Goal: Task Accomplishment & Management: Use online tool/utility

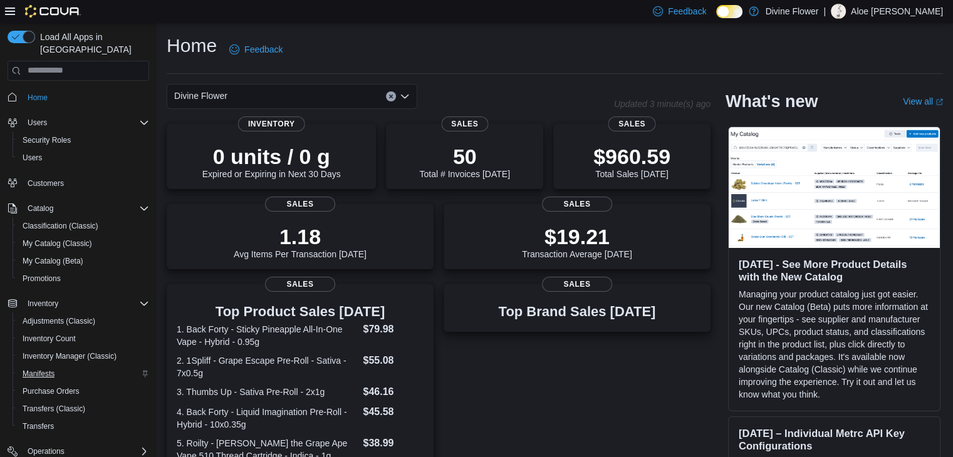
scroll to position [123, 0]
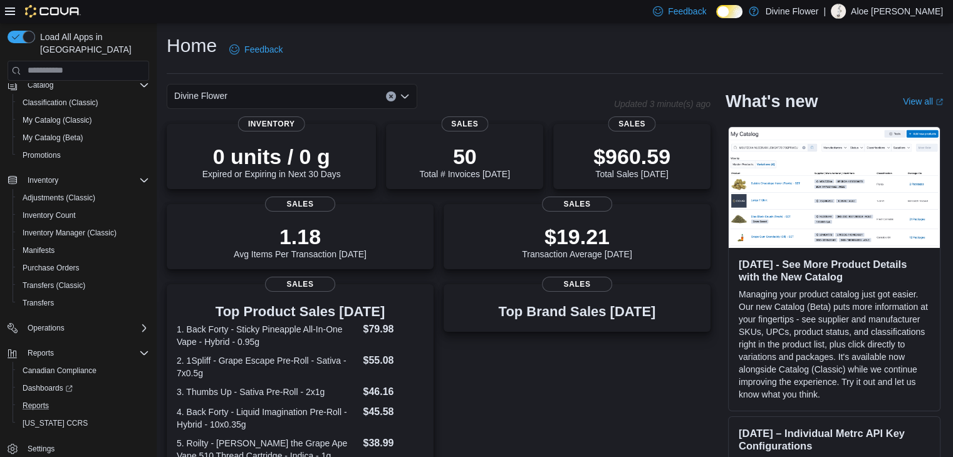
click at [38, 397] on button "Reports" at bounding box center [84, 406] width 142 height 18
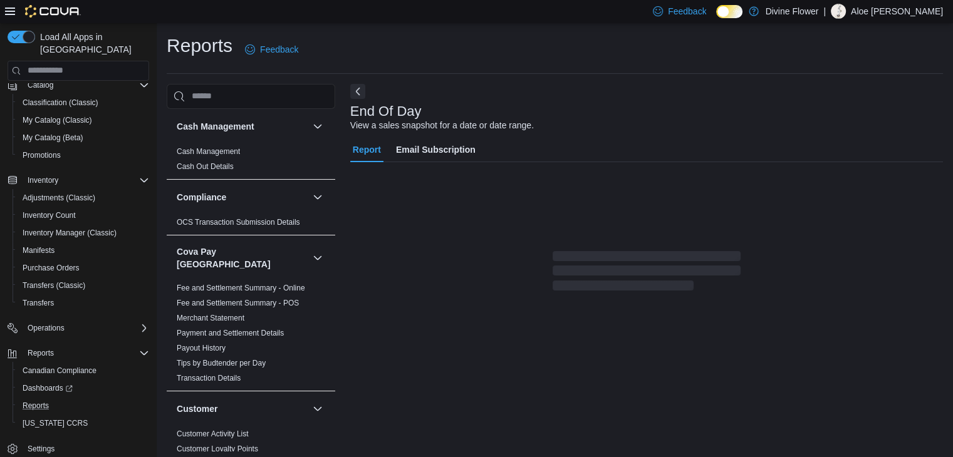
scroll to position [4, 0]
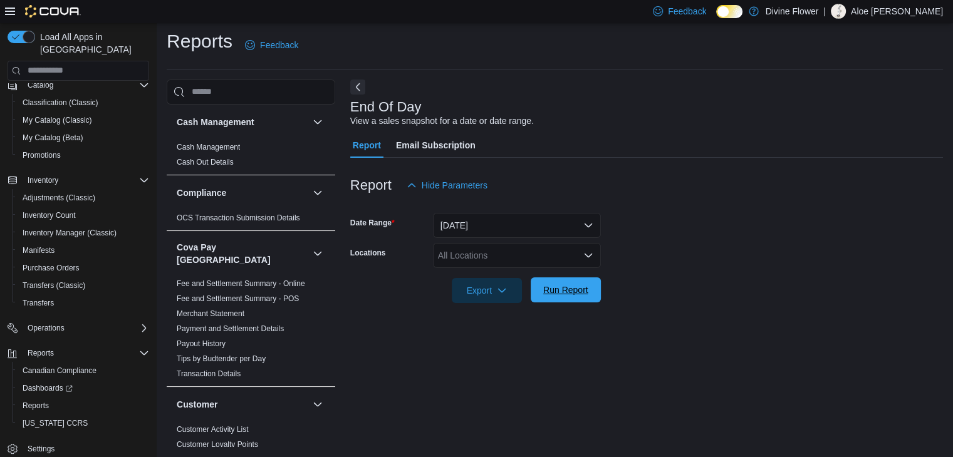
click at [560, 295] on span "Run Report" at bounding box center [565, 290] width 45 height 13
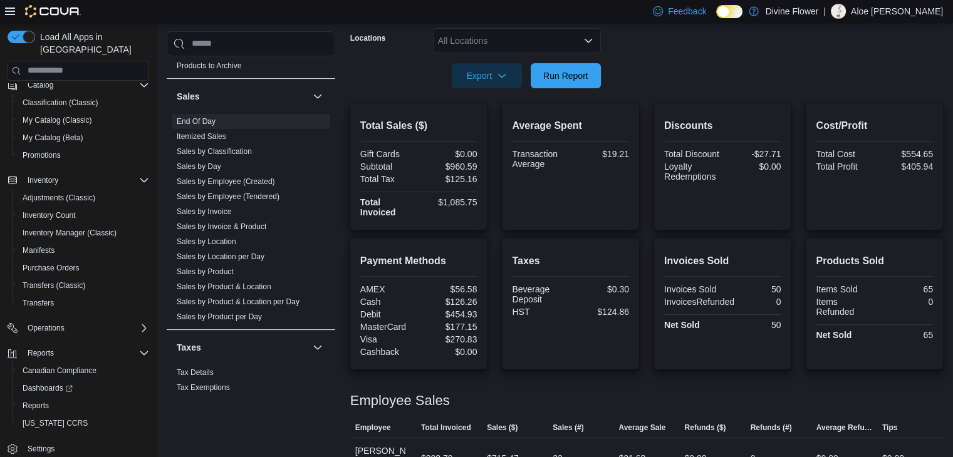
scroll to position [1010, 0]
click at [216, 235] on link "Sales by Location" at bounding box center [207, 239] width 60 height 9
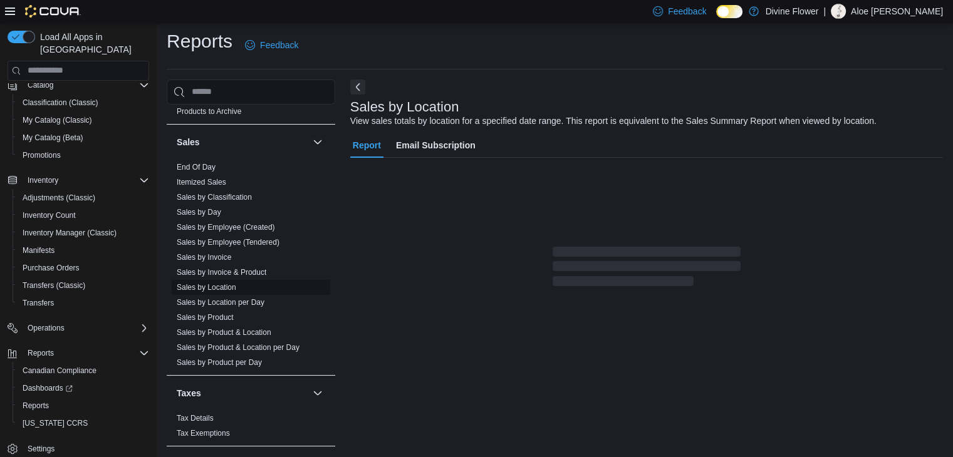
scroll to position [25, 0]
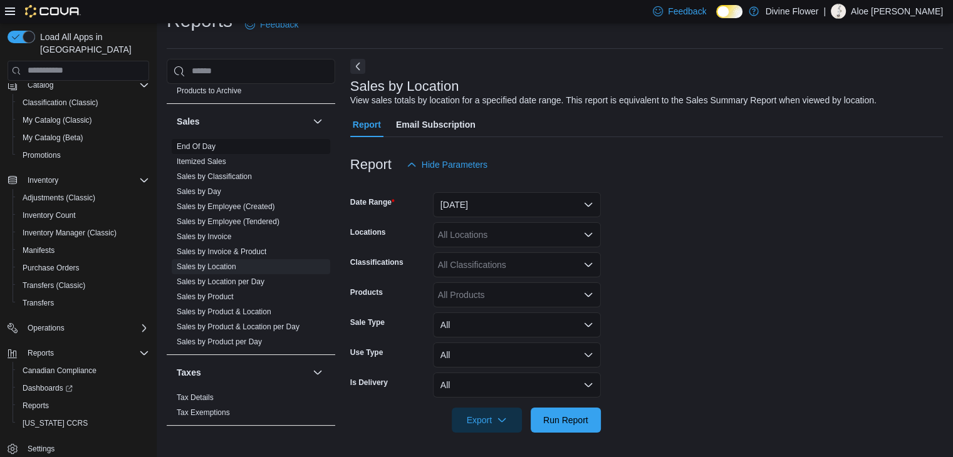
click at [210, 142] on link "End Of Day" at bounding box center [196, 146] width 39 height 9
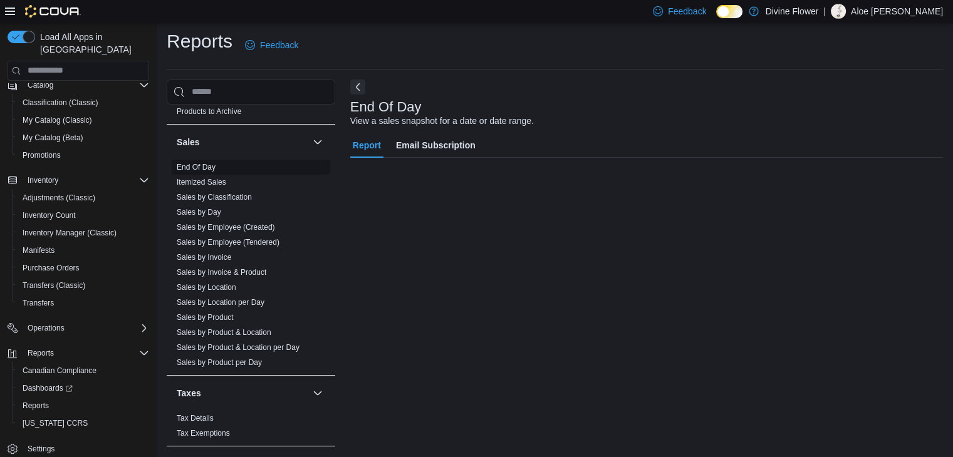
scroll to position [4, 0]
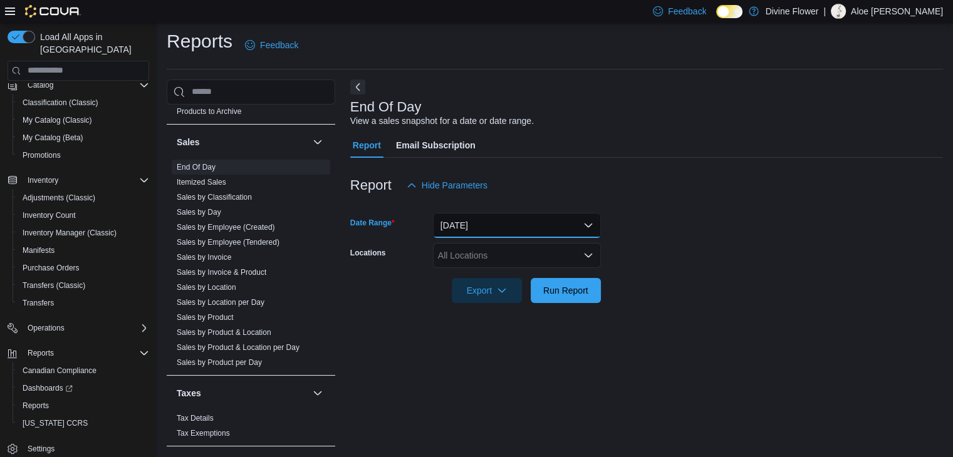
click at [488, 229] on button "[DATE]" at bounding box center [517, 225] width 168 height 25
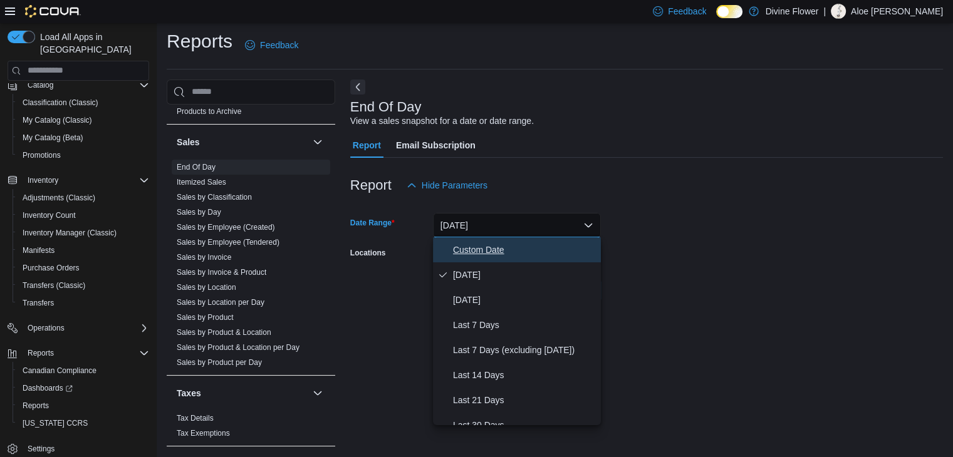
click at [501, 244] on span "Custom Date" at bounding box center [524, 250] width 143 height 15
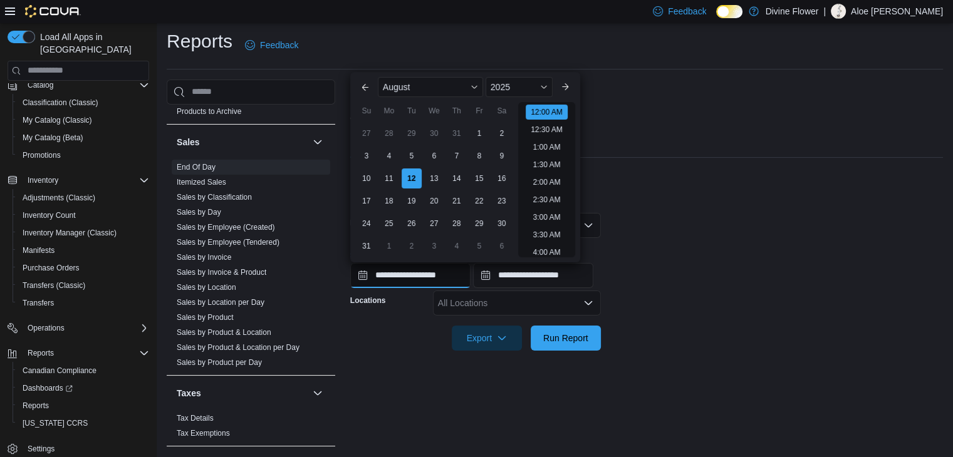
click at [436, 275] on input "**********" at bounding box center [410, 275] width 120 height 25
click at [409, 159] on div "5" at bounding box center [411, 156] width 22 height 22
type input "**********"
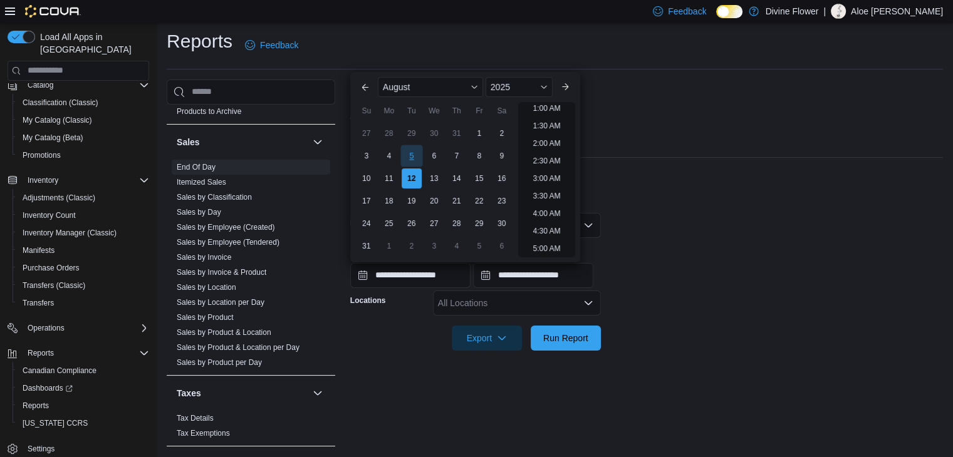
scroll to position [3, 0]
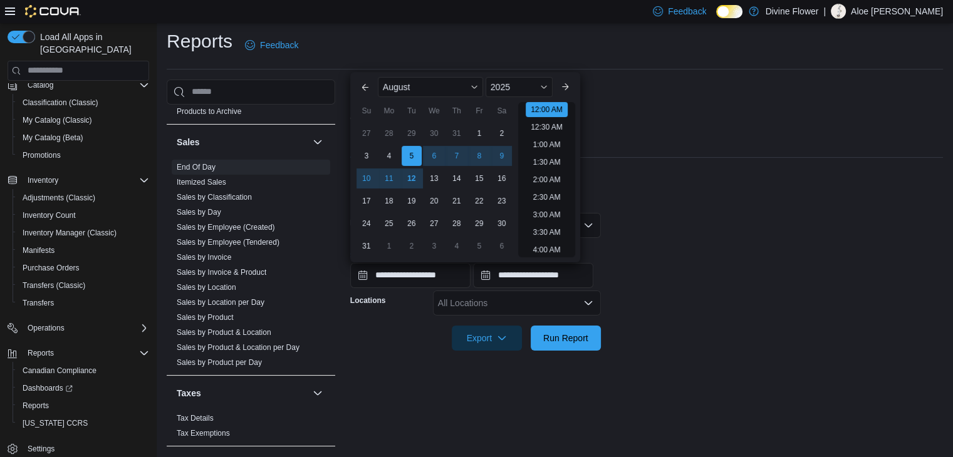
click at [682, 266] on div "**********" at bounding box center [646, 265] width 593 height 48
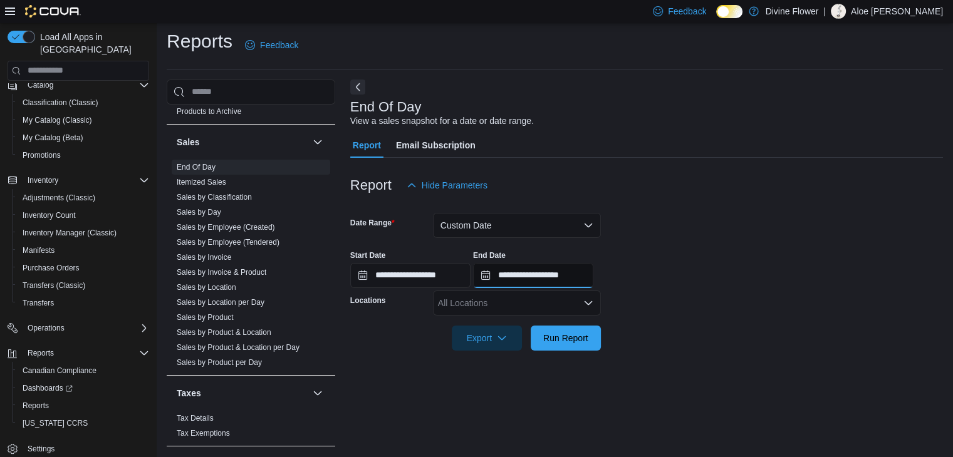
click at [565, 273] on input "**********" at bounding box center [533, 275] width 120 height 25
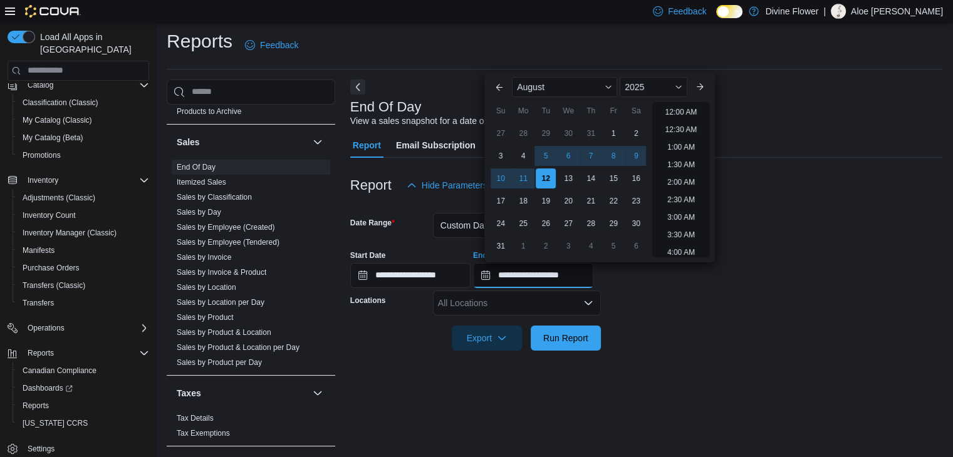
scroll to position [689, 0]
click at [527, 181] on div "11" at bounding box center [524, 179] width 22 height 22
type input "**********"
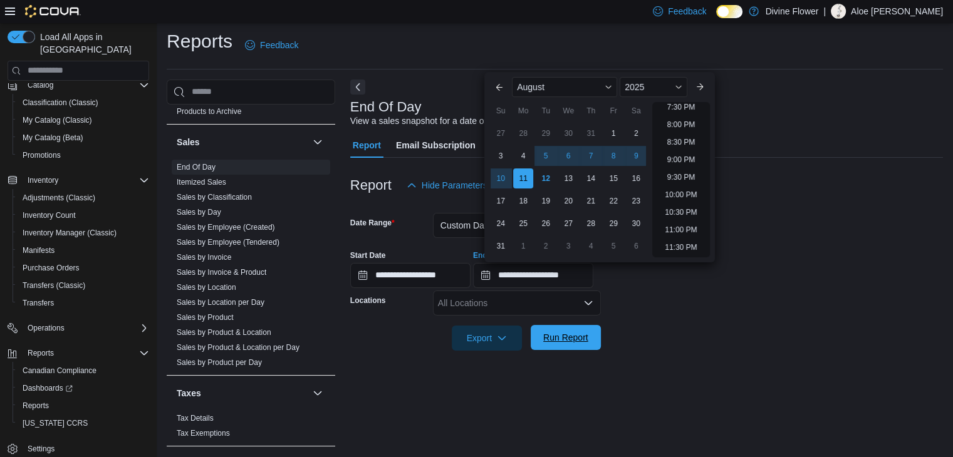
click at [568, 337] on span "Run Report" at bounding box center [565, 338] width 45 height 13
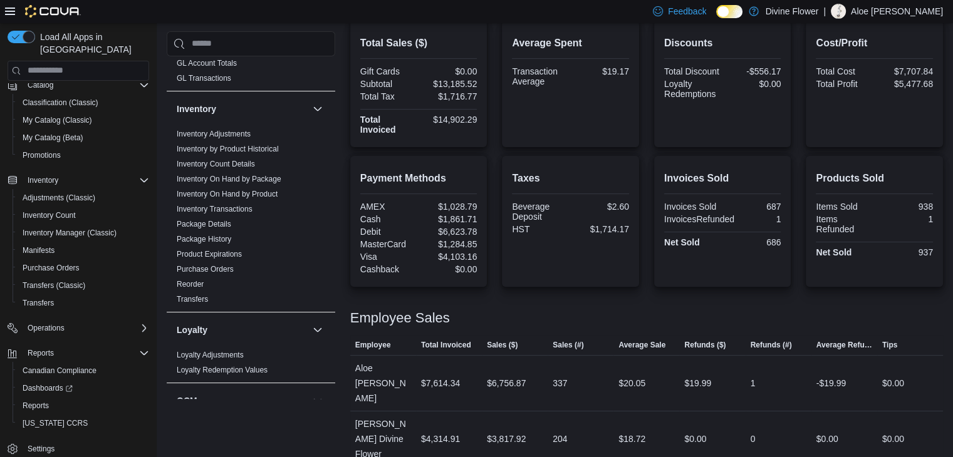
scroll to position [521, 0]
click at [197, 280] on link "Reorder" at bounding box center [190, 284] width 27 height 9
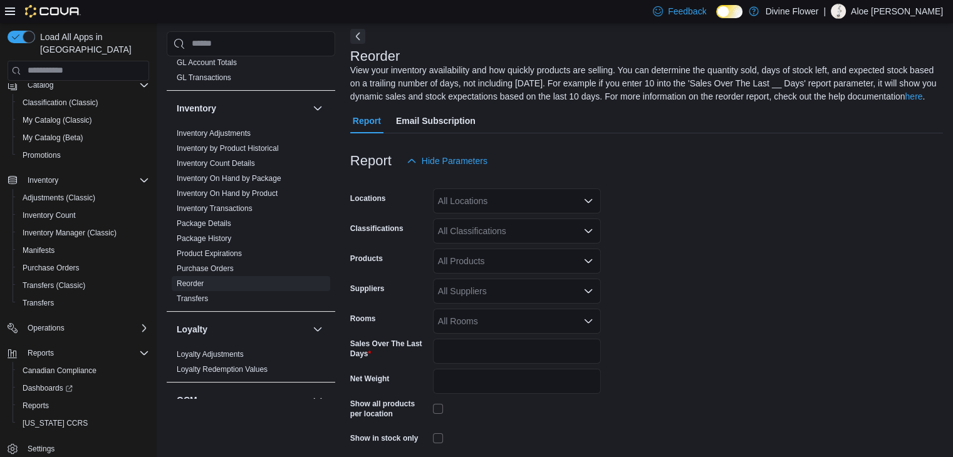
scroll to position [105, 0]
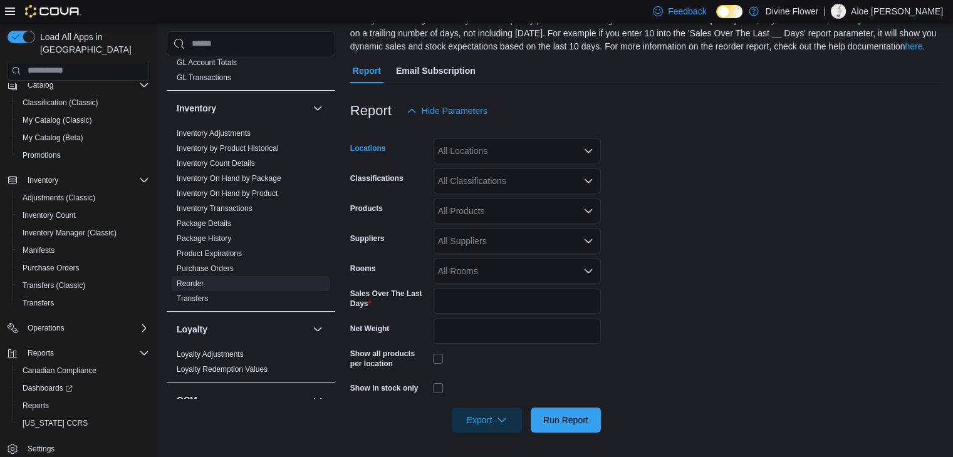
click at [483, 156] on div "All Locations" at bounding box center [517, 151] width 168 height 25
click at [489, 184] on span "[STREET_ADDRESS][PERSON_NAME]" at bounding box center [539, 190] width 159 height 13
click at [486, 189] on div "All Classifications" at bounding box center [517, 181] width 168 height 25
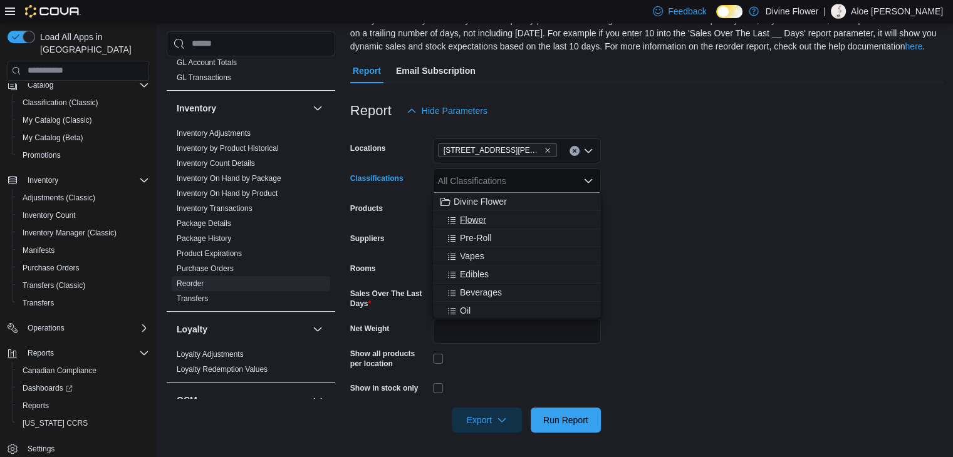
click at [484, 216] on span "Flower" at bounding box center [473, 220] width 26 height 13
click at [484, 216] on span "Pre-Roll" at bounding box center [476, 220] width 32 height 13
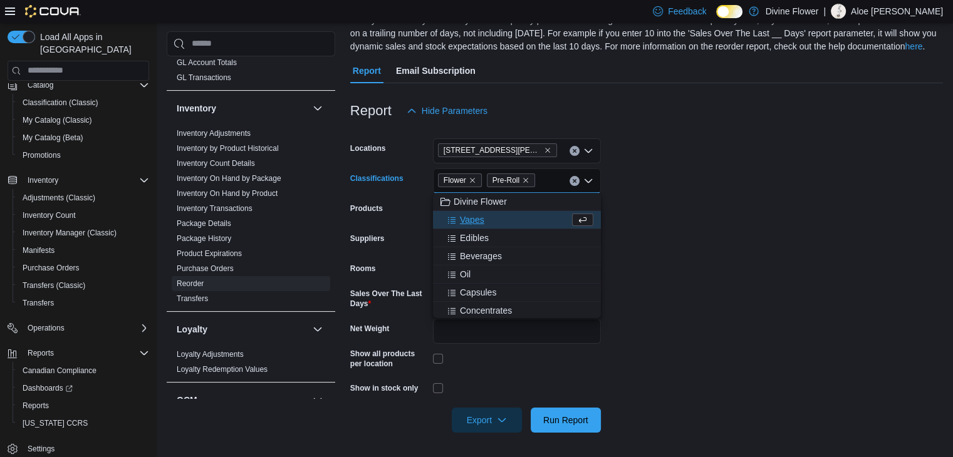
click at [484, 216] on div "Vapes" at bounding box center [505, 220] width 129 height 13
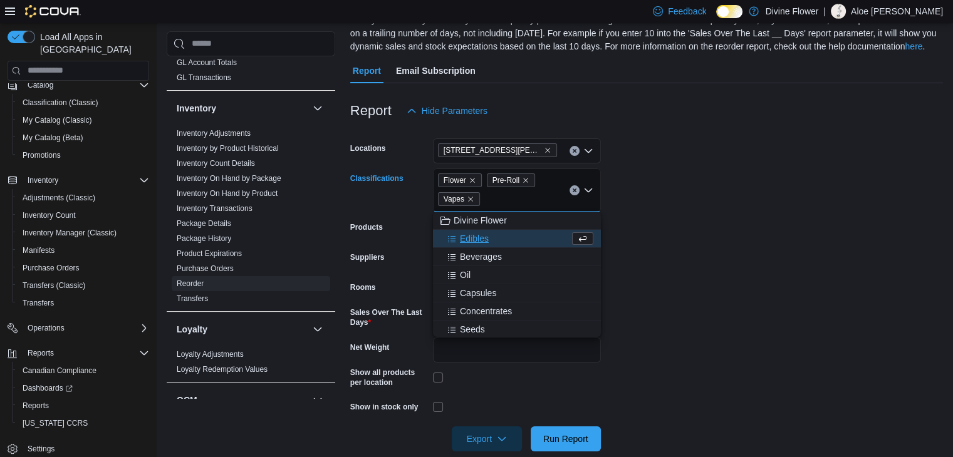
click at [494, 238] on div "Edibles" at bounding box center [505, 239] width 129 height 13
click at [494, 240] on span "Beverages" at bounding box center [481, 239] width 42 height 13
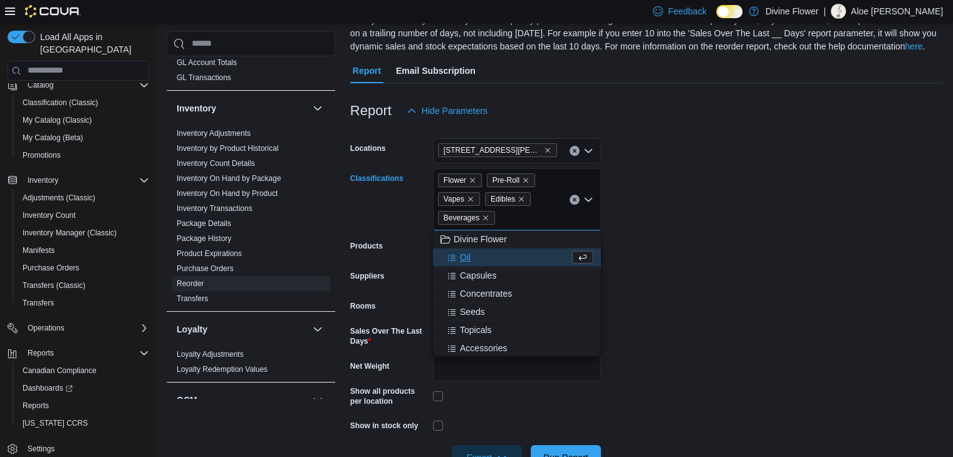
click at [489, 259] on div "Oil" at bounding box center [505, 257] width 129 height 13
click at [489, 259] on span "Capsules" at bounding box center [478, 257] width 36 height 13
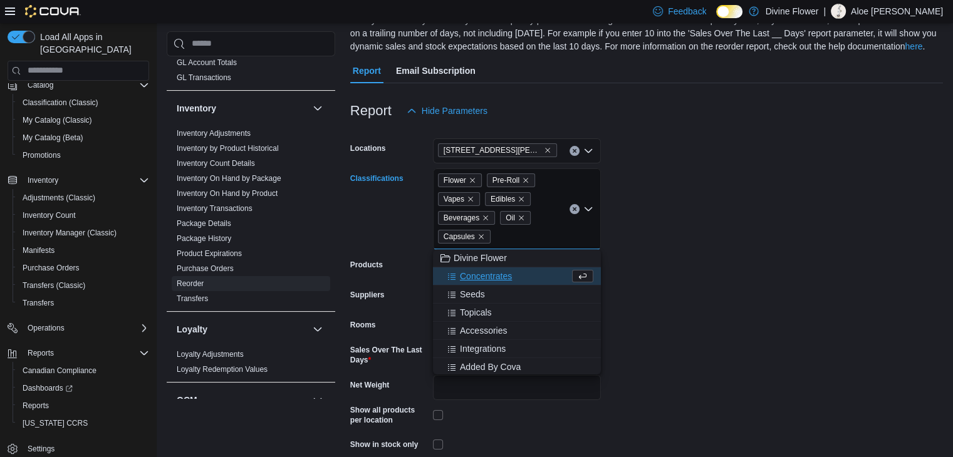
click at [482, 274] on span "Concentrates" at bounding box center [486, 276] width 52 height 13
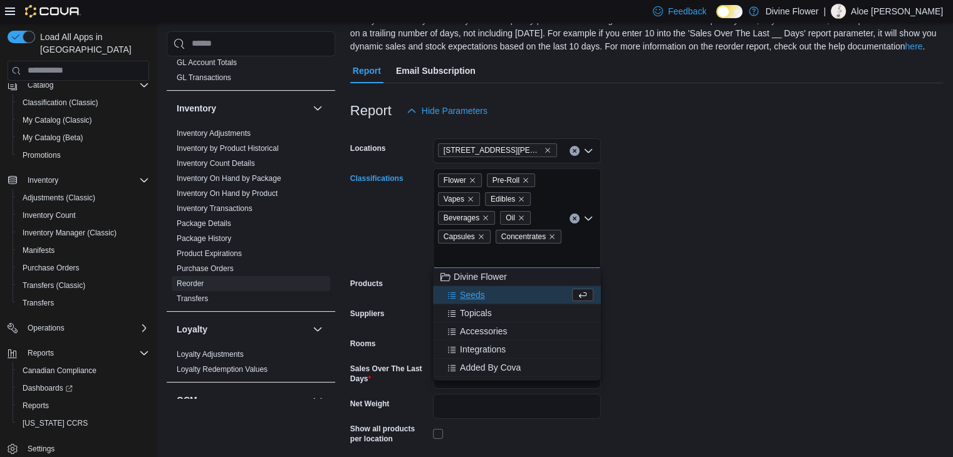
click at [641, 305] on form "Locations [STREET_ADDRESS][PERSON_NAME] Classifications Flower Pre-Roll Vapes E…" at bounding box center [646, 315] width 593 height 385
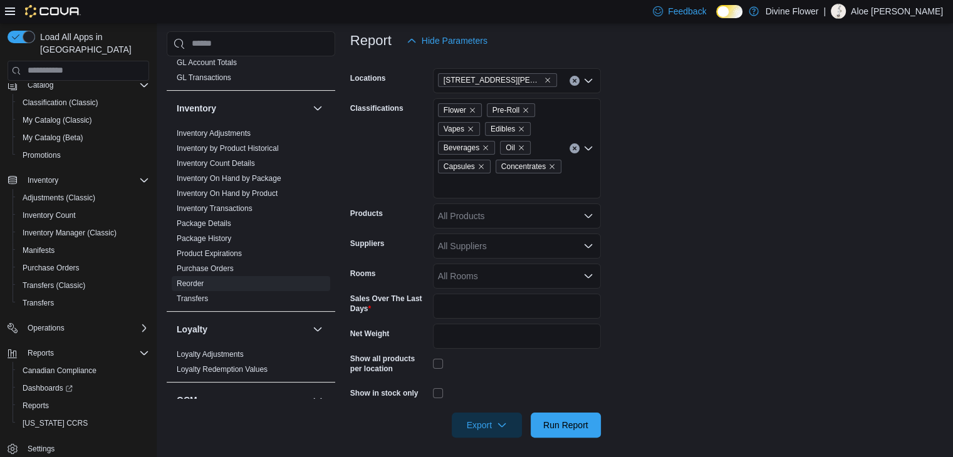
scroll to position [180, 0]
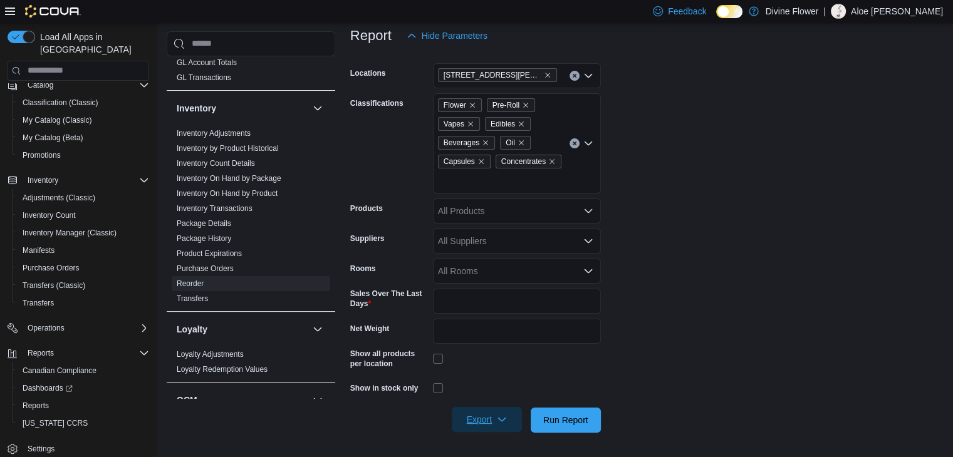
click at [496, 419] on span "Export" at bounding box center [486, 419] width 55 height 25
click at [489, 362] on button "Export to Csv" at bounding box center [488, 368] width 71 height 25
